Goal: Task Accomplishment & Management: Complete application form

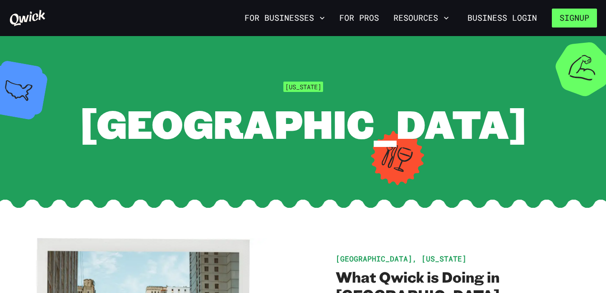
click at [575, 16] on button "Signup" at bounding box center [574, 18] width 45 height 19
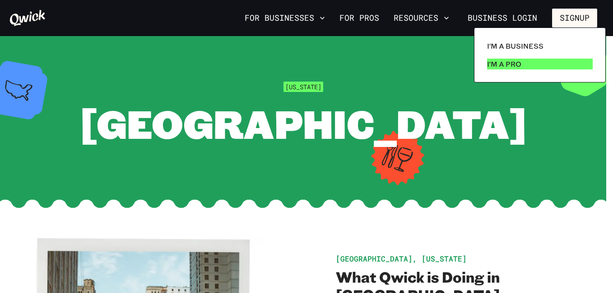
click at [537, 70] on link "I'm a Pro" at bounding box center [540, 64] width 113 height 18
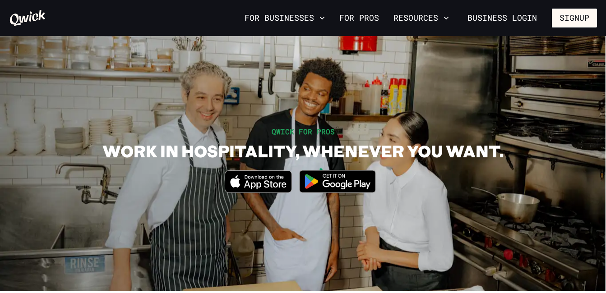
click at [372, 186] on img at bounding box center [338, 182] width 88 height 34
click at [408, 19] on button "Resources" at bounding box center [421, 17] width 63 height 15
